Goal: Information Seeking & Learning: Learn about a topic

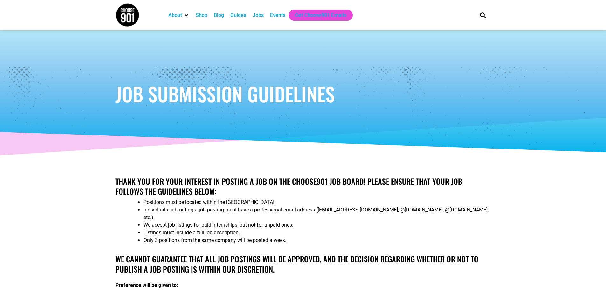
click at [258, 15] on div "Jobs" at bounding box center [258, 15] width 11 height 8
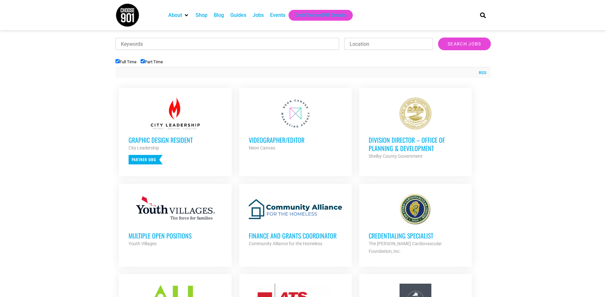
scroll to position [154, 0]
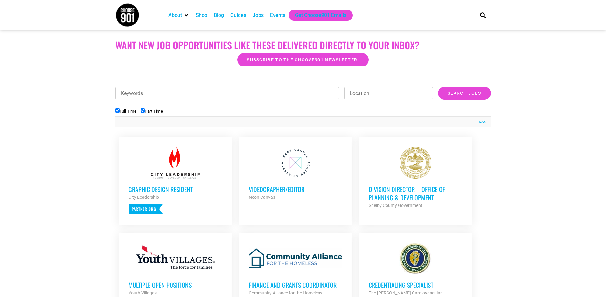
click at [288, 176] on div at bounding box center [296, 163] width 94 height 32
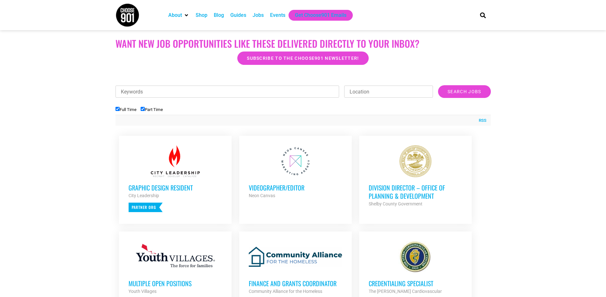
click at [301, 165] on div at bounding box center [296, 161] width 94 height 32
